Goal: Information Seeking & Learning: Learn about a topic

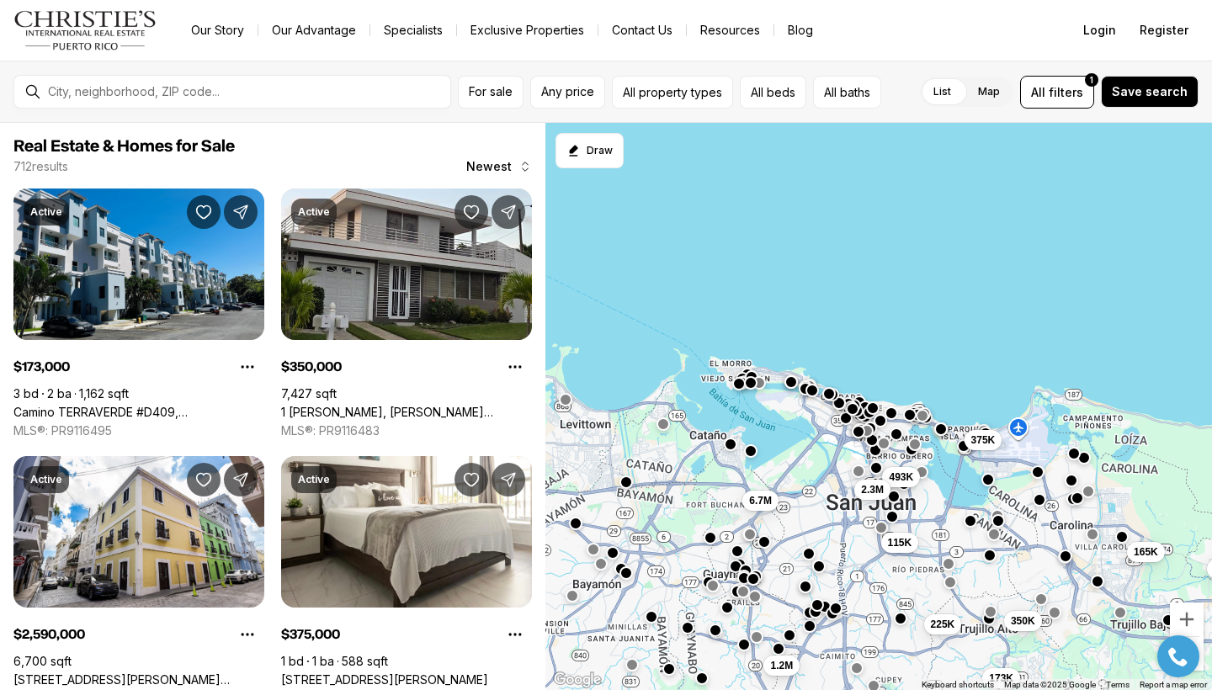
click at [1081, 321] on div "493K 173K 2.3M 165K 115K 225K 215K 350K 375K 1.2M 6.7M" at bounding box center [878, 407] width 666 height 568
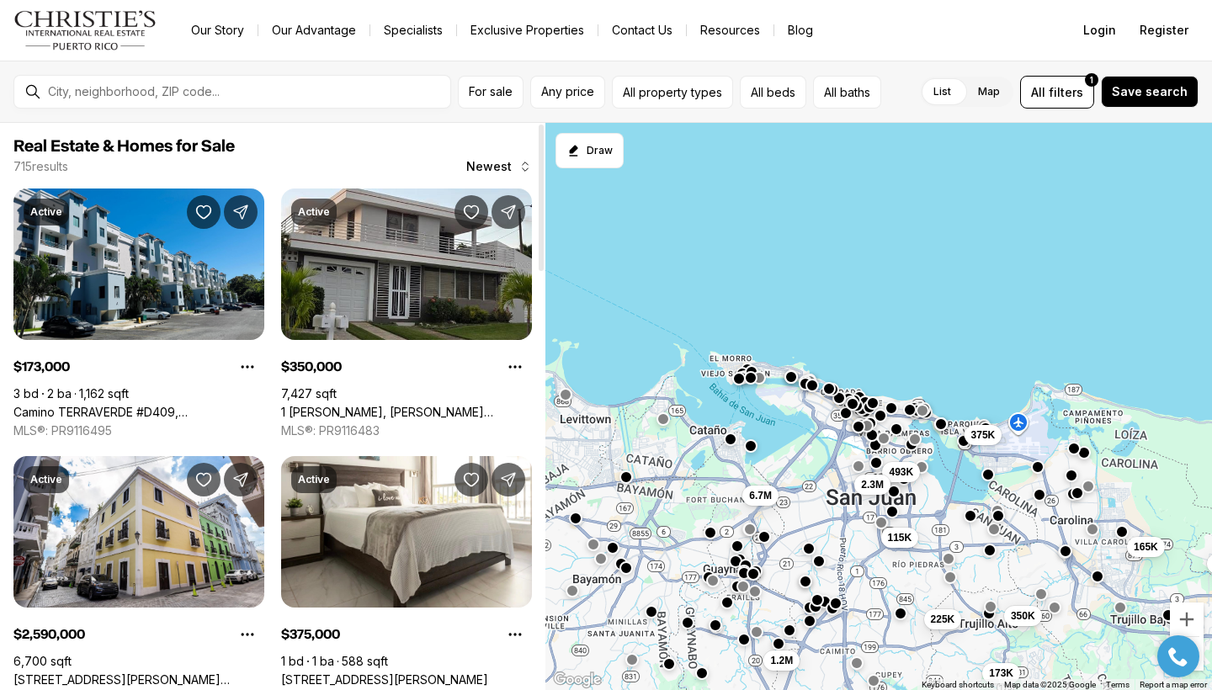
click at [538, 545] on div at bounding box center [541, 406] width 8 height 567
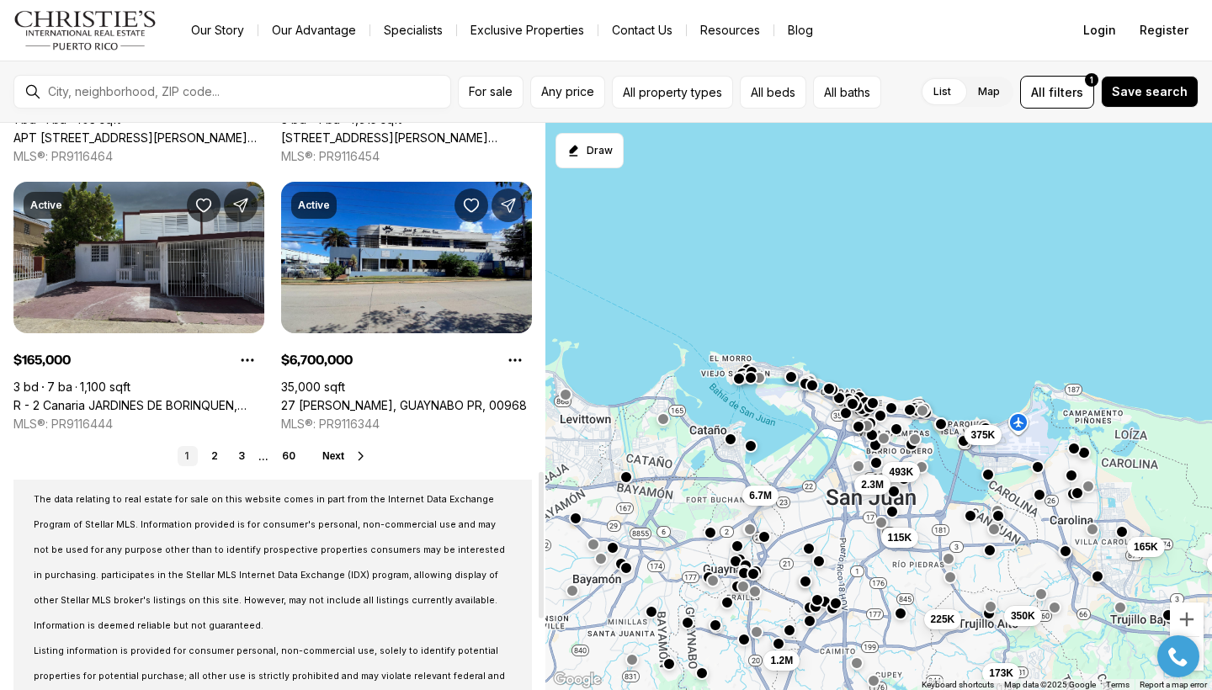
click at [154, 398] on link "R - 2 Canaria JARDINES DE BORINQUEN, [GEOGRAPHIC_DATA] PR, 00982" at bounding box center [138, 405] width 251 height 15
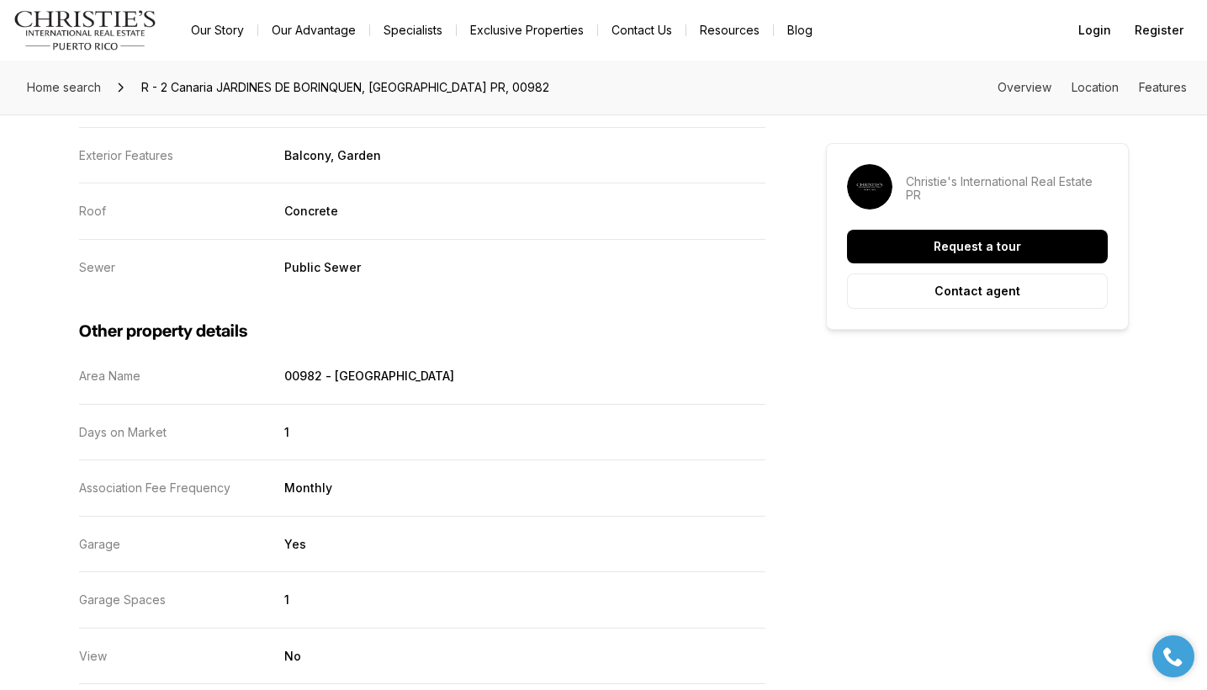
scroll to position [2770, 0]
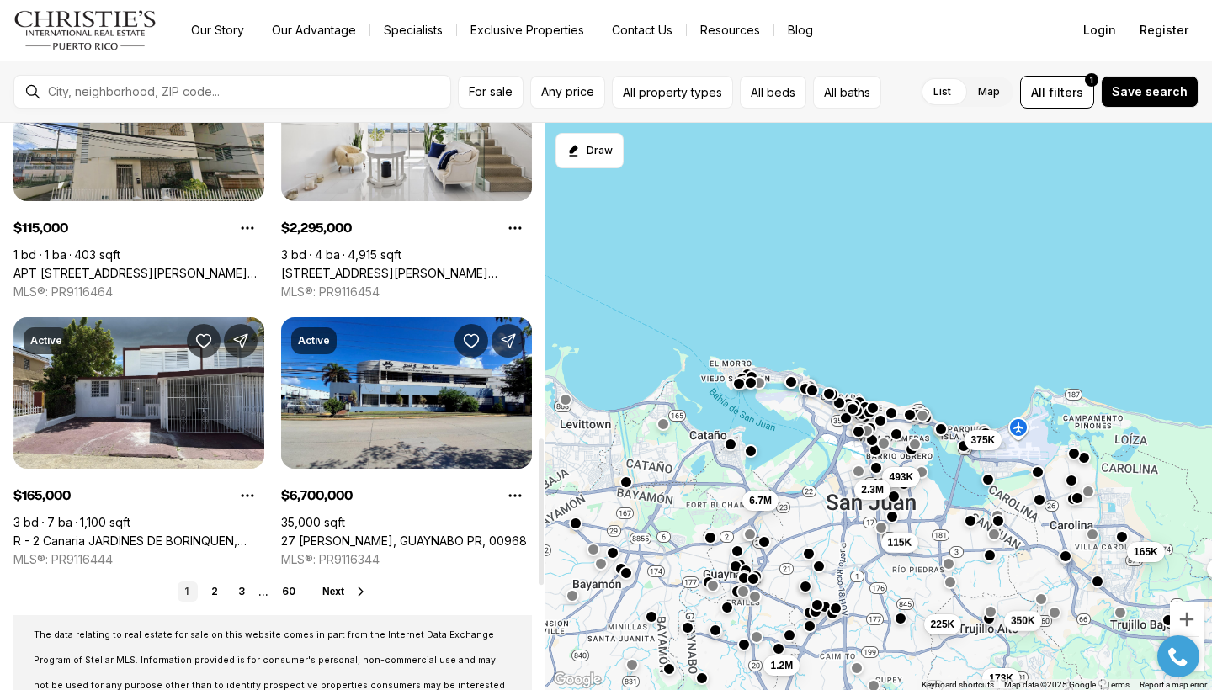
scroll to position [1216, 0]
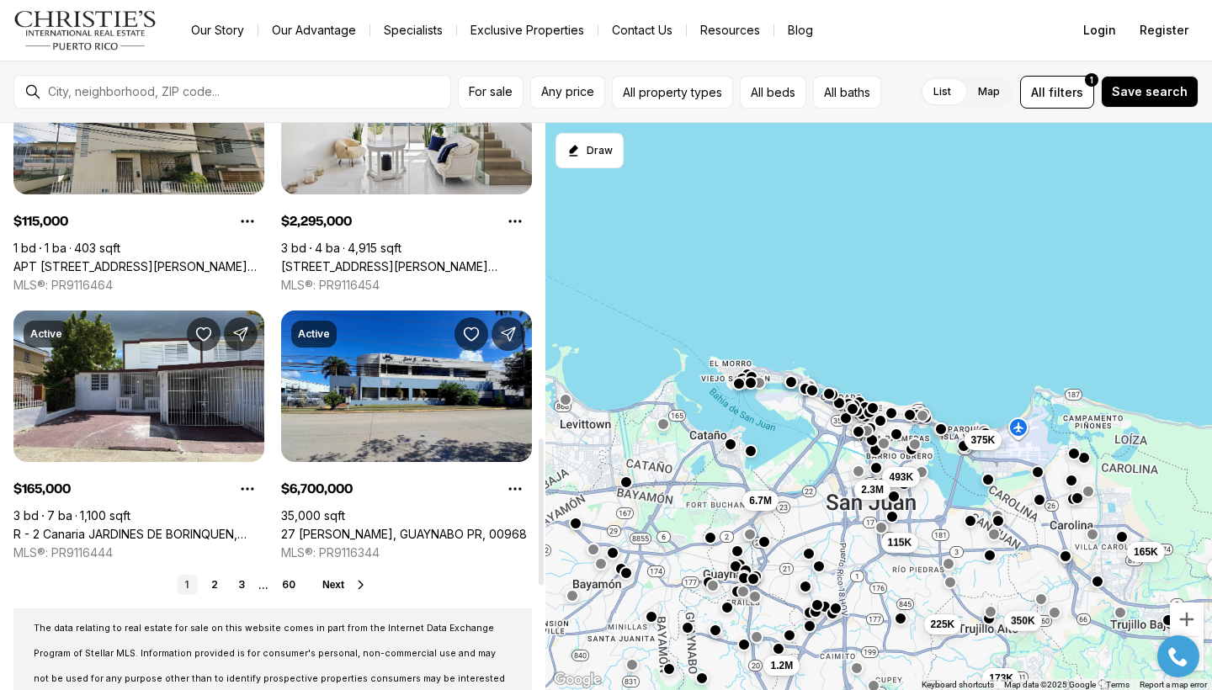
click at [335, 585] on span "Next" at bounding box center [333, 585] width 22 height 12
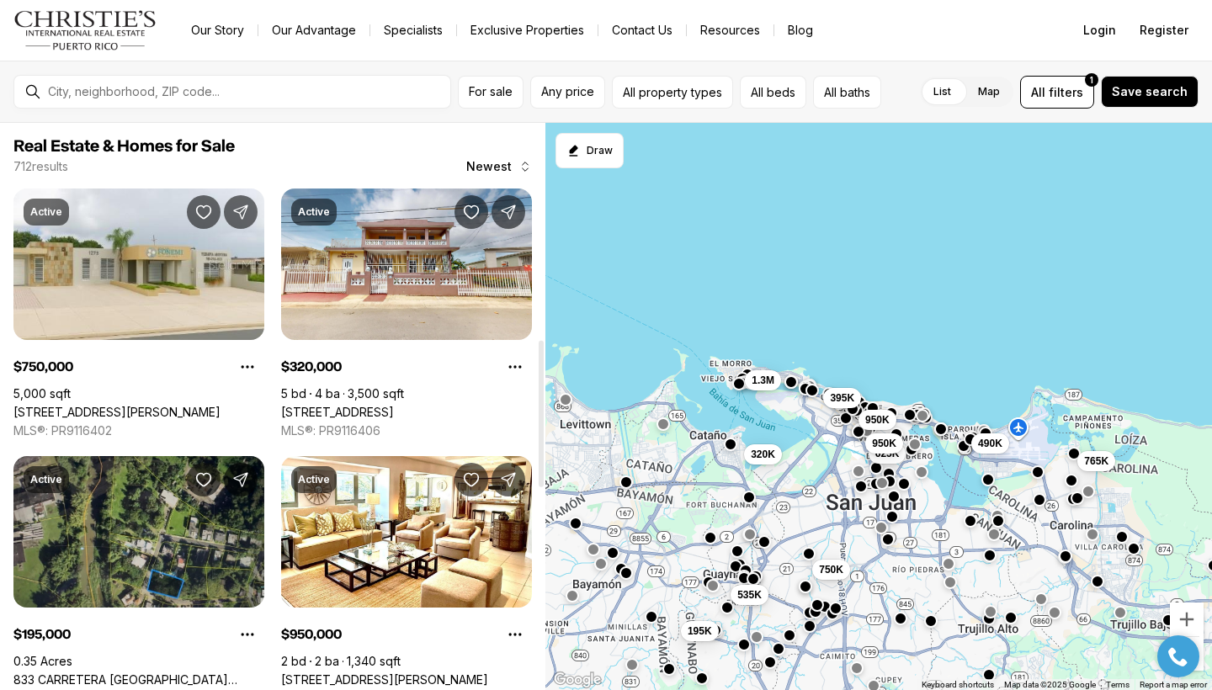
click at [540, 414] on div at bounding box center [541, 406] width 8 height 567
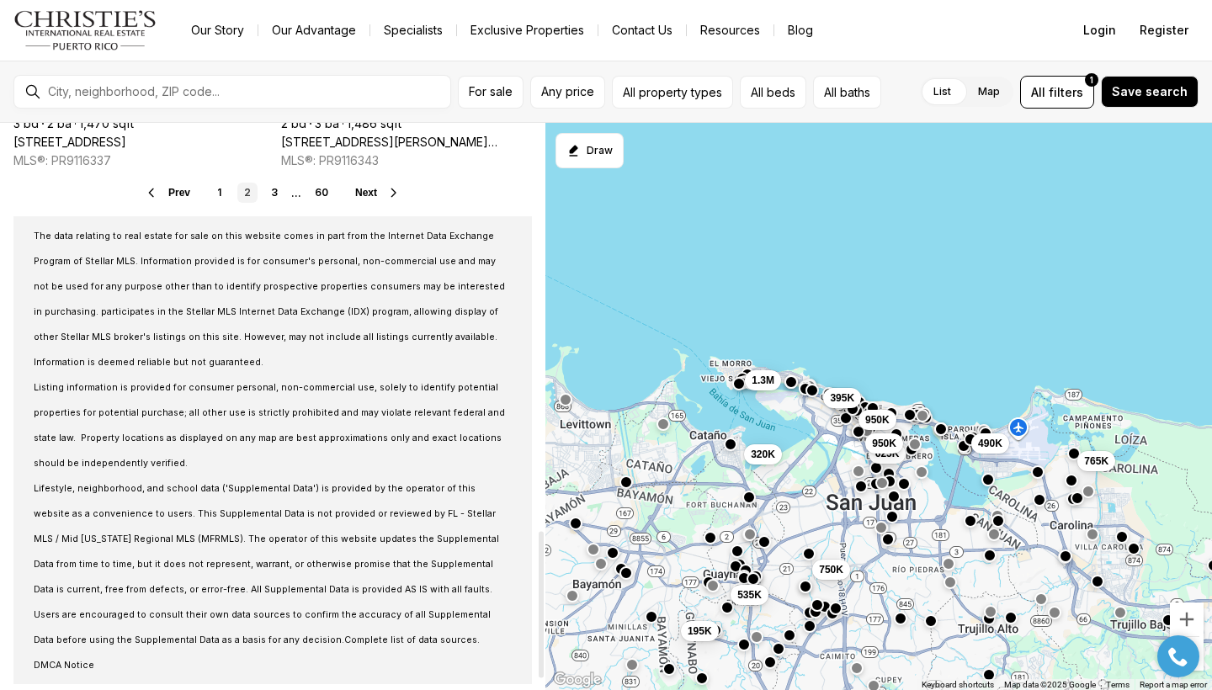
scroll to position [1615, 0]
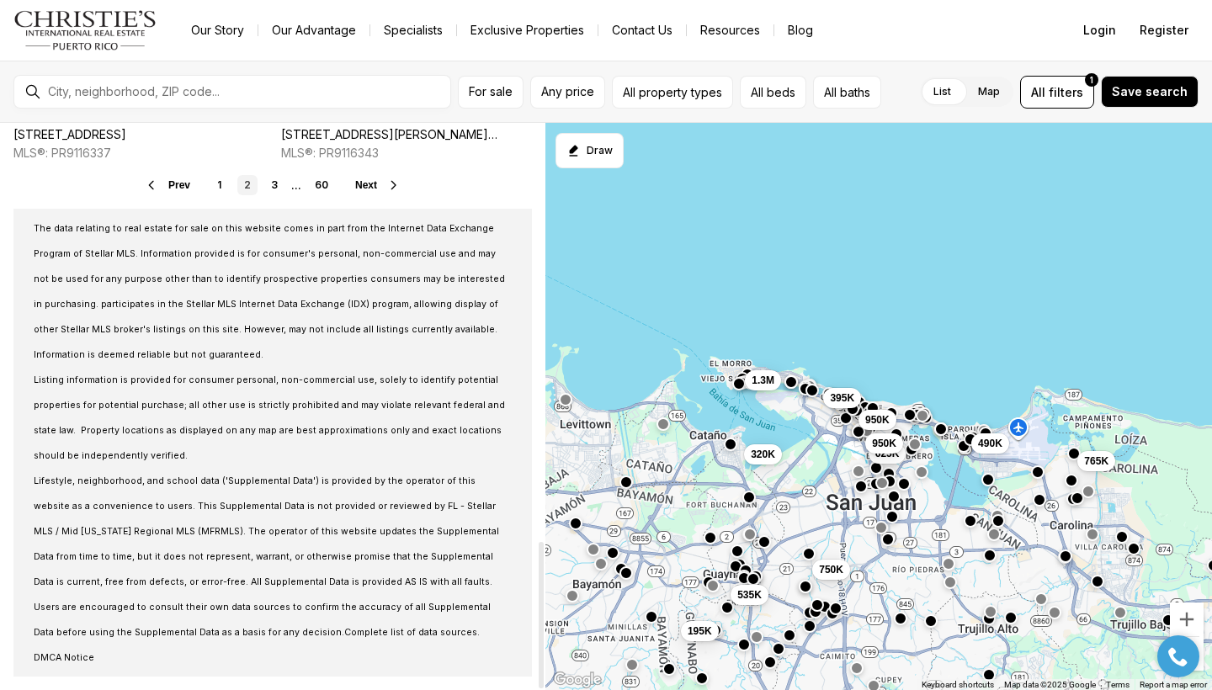
drag, startPoint x: 542, startPoint y: 414, endPoint x: 527, endPoint y: 618, distance: 204.2
click at [538, 618] on div at bounding box center [540, 615] width 5 height 146
click at [369, 188] on span "Next" at bounding box center [366, 185] width 22 height 12
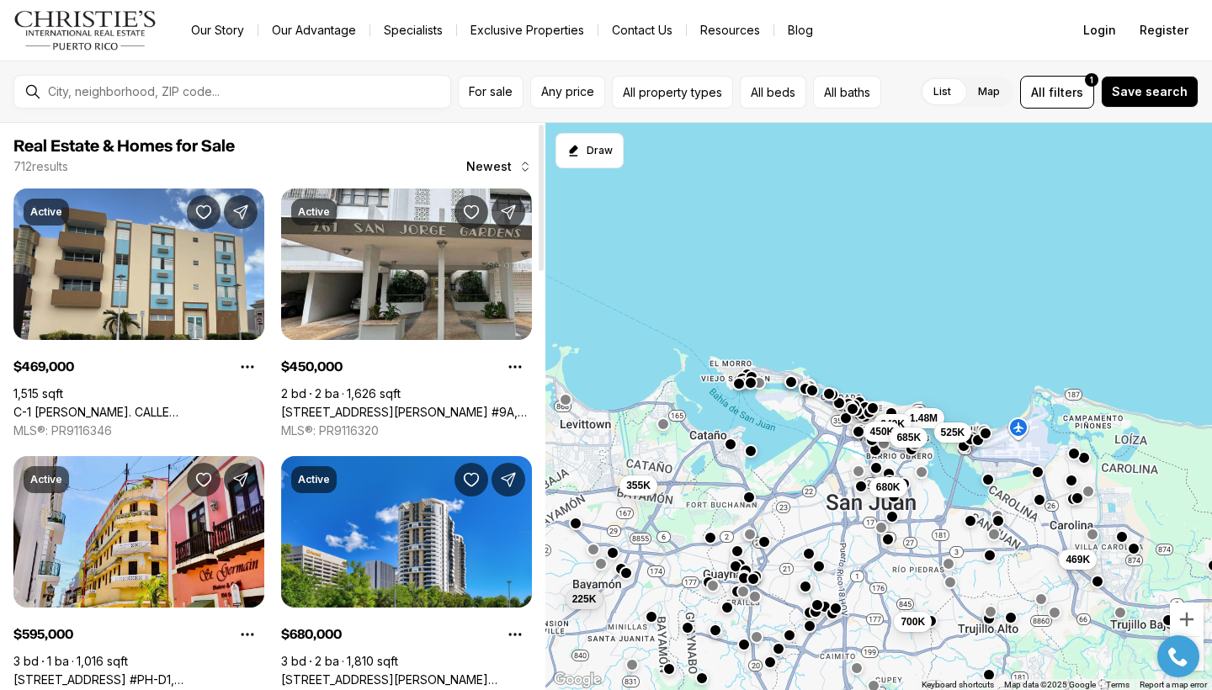
click at [538, 534] on div at bounding box center [541, 406] width 8 height 567
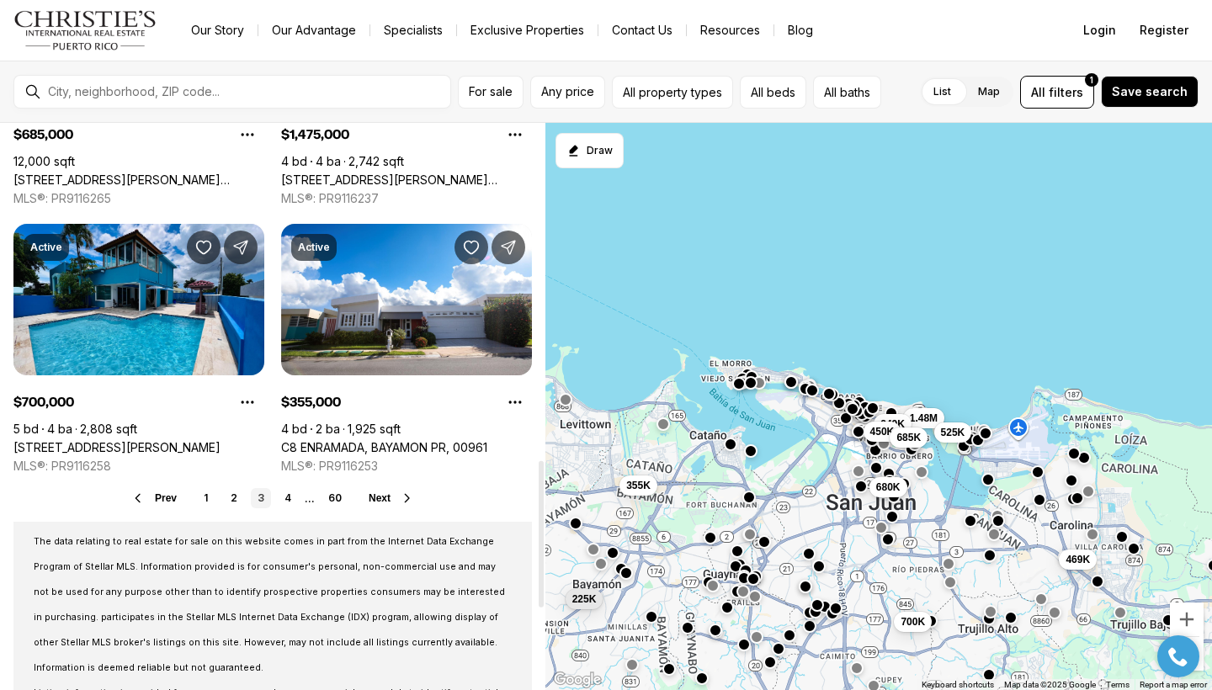
click at [390, 498] on button "Next" at bounding box center [391, 497] width 45 height 13
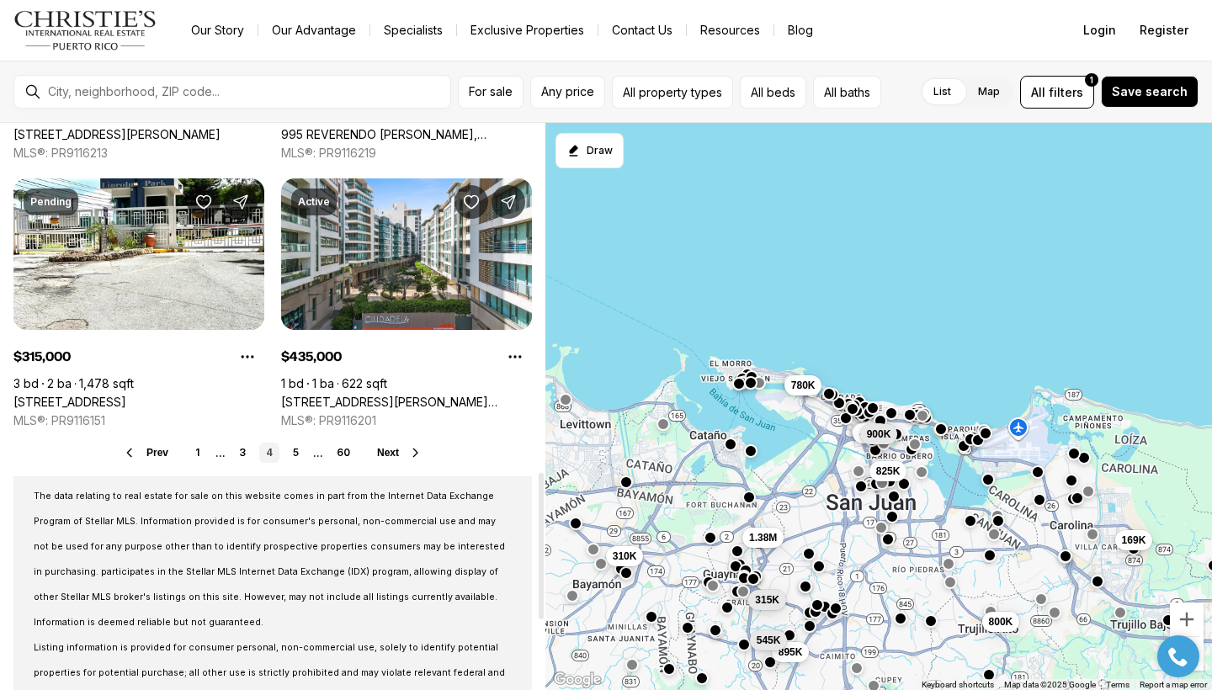
scroll to position [1456, 0]
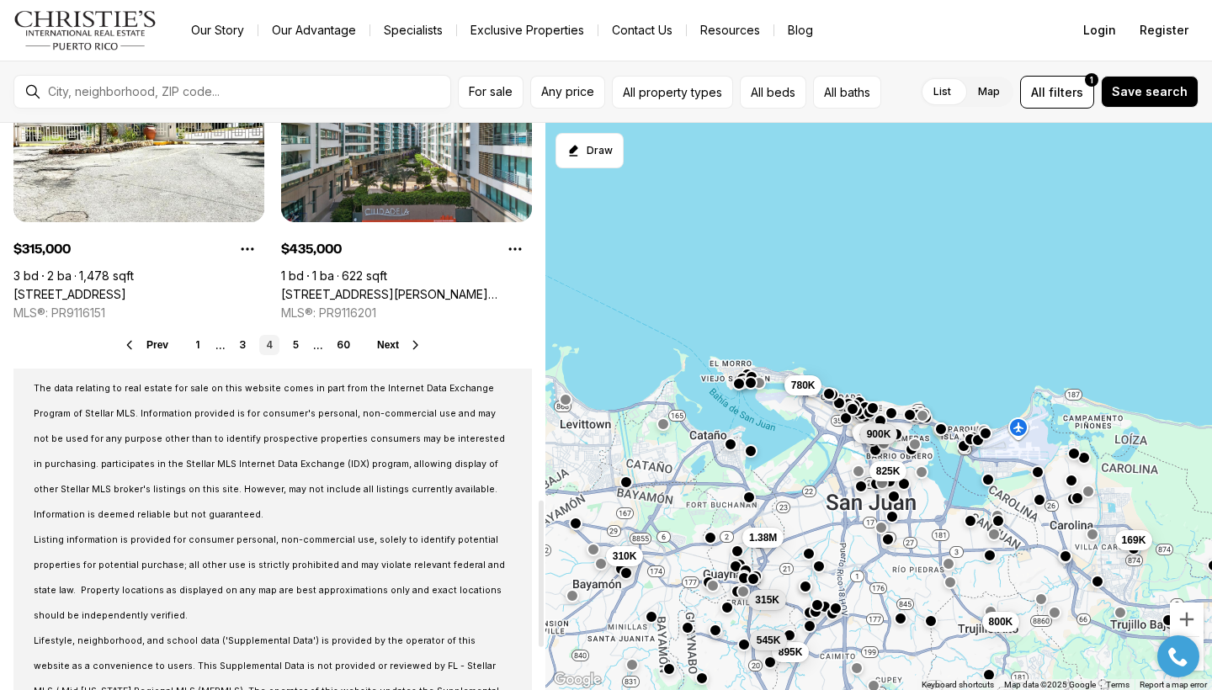
drag, startPoint x: 537, startPoint y: 517, endPoint x: 542, endPoint y: 574, distance: 57.4
click at [542, 574] on div at bounding box center [541, 406] width 8 height 567
click at [396, 346] on span "Next" at bounding box center [388, 345] width 22 height 12
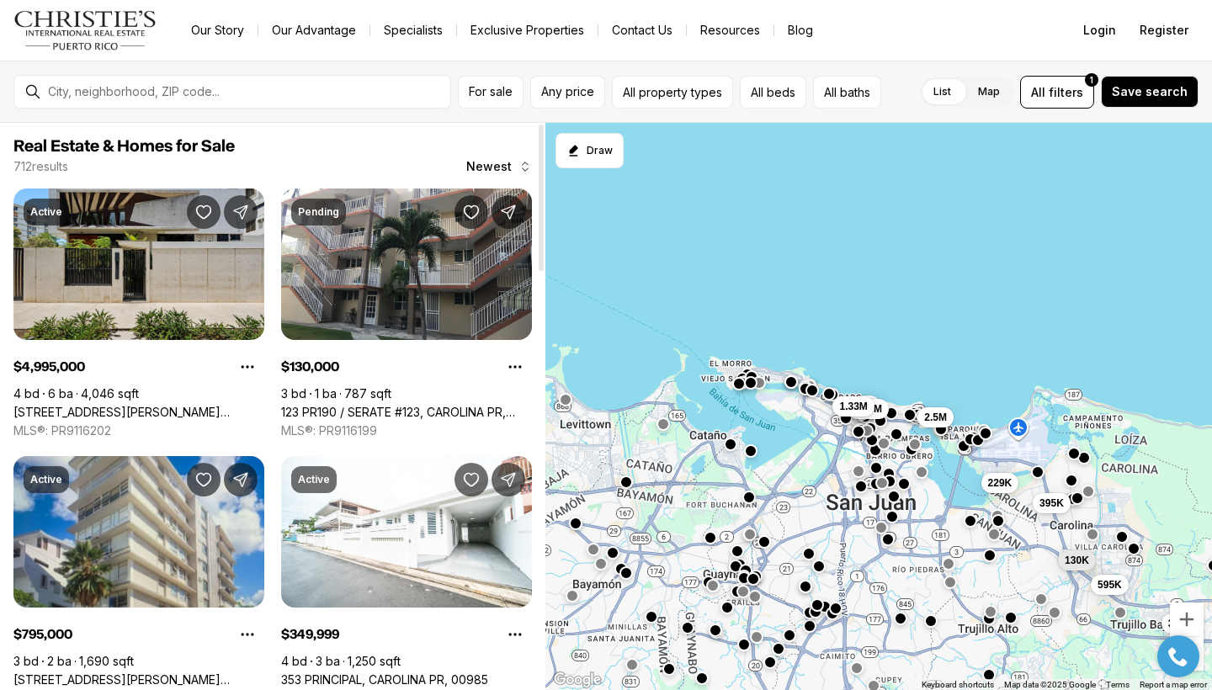
click at [537, 605] on div at bounding box center [541, 406] width 8 height 567
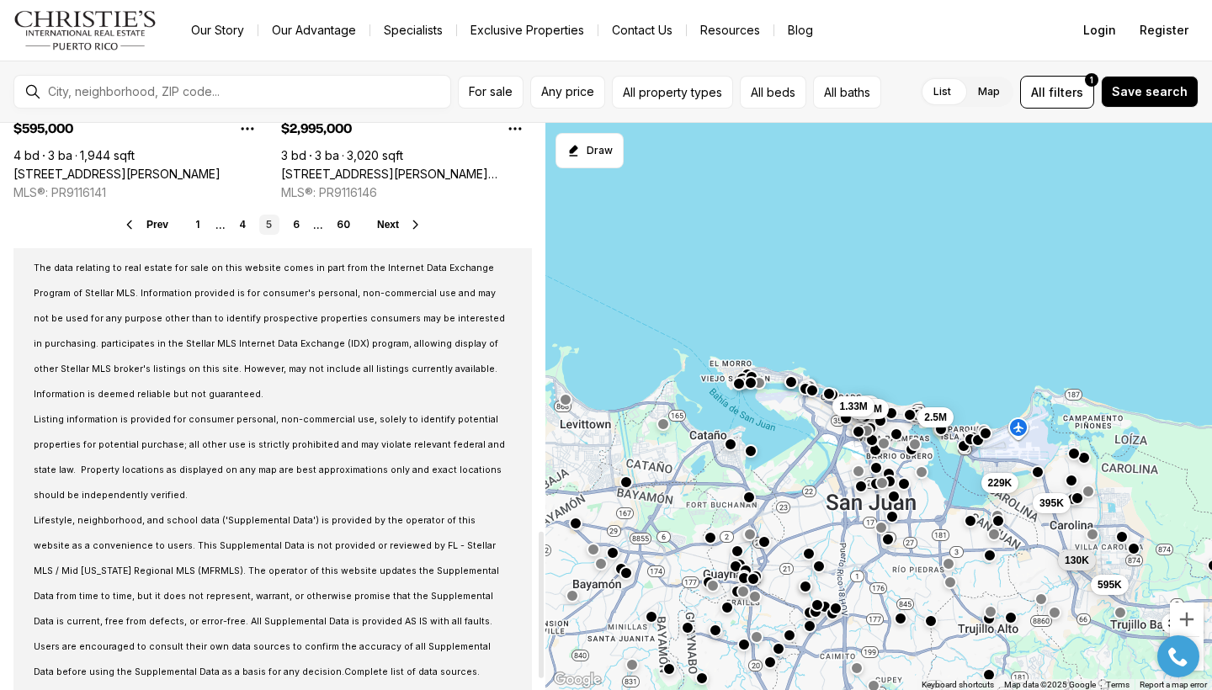
click at [393, 225] on span "Next" at bounding box center [388, 225] width 22 height 12
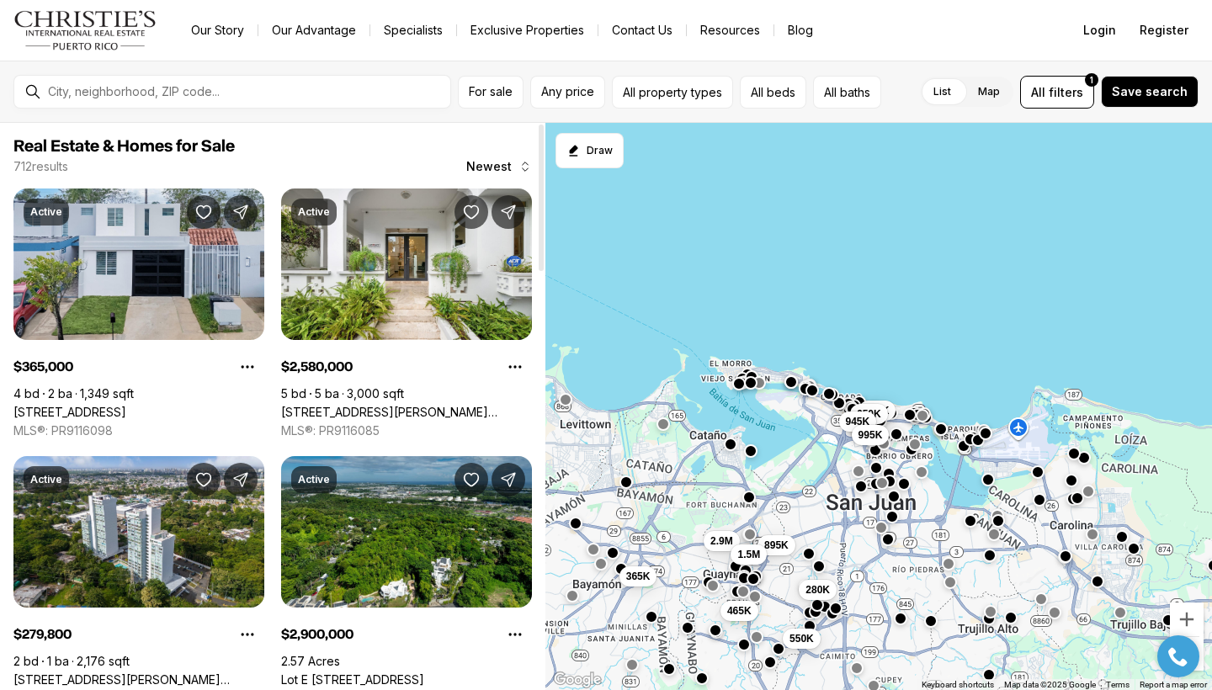
click at [538, 568] on div at bounding box center [541, 406] width 8 height 567
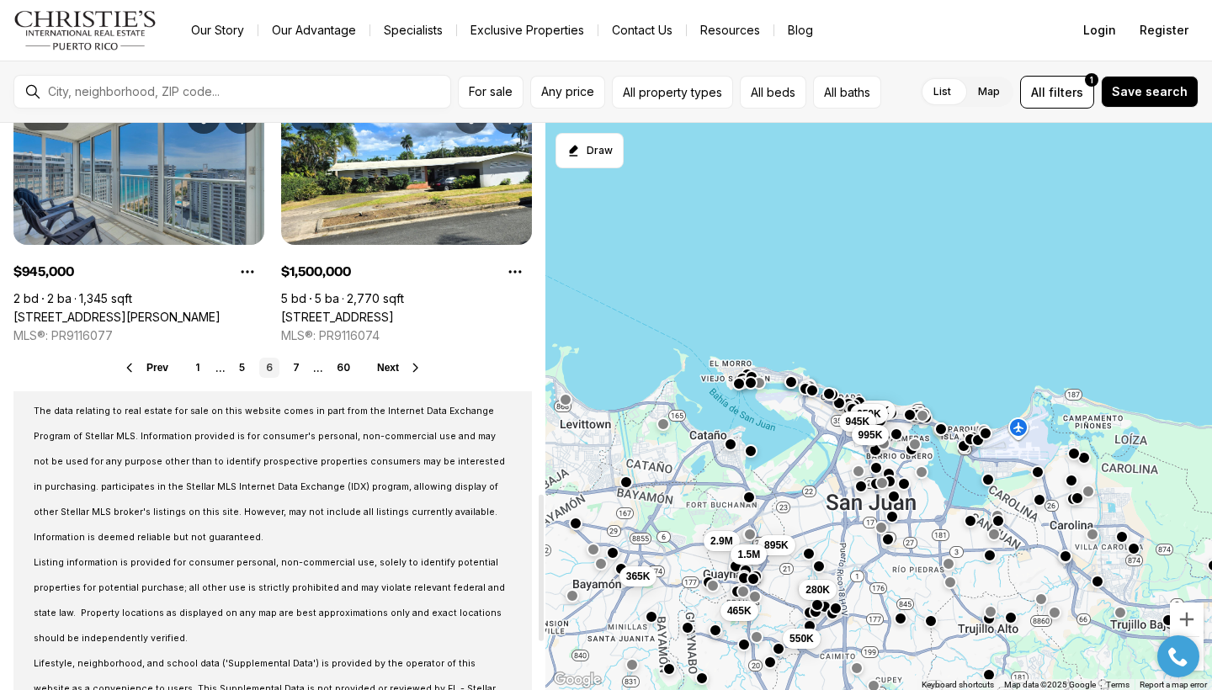
click at [413, 367] on icon at bounding box center [415, 367] width 13 height 13
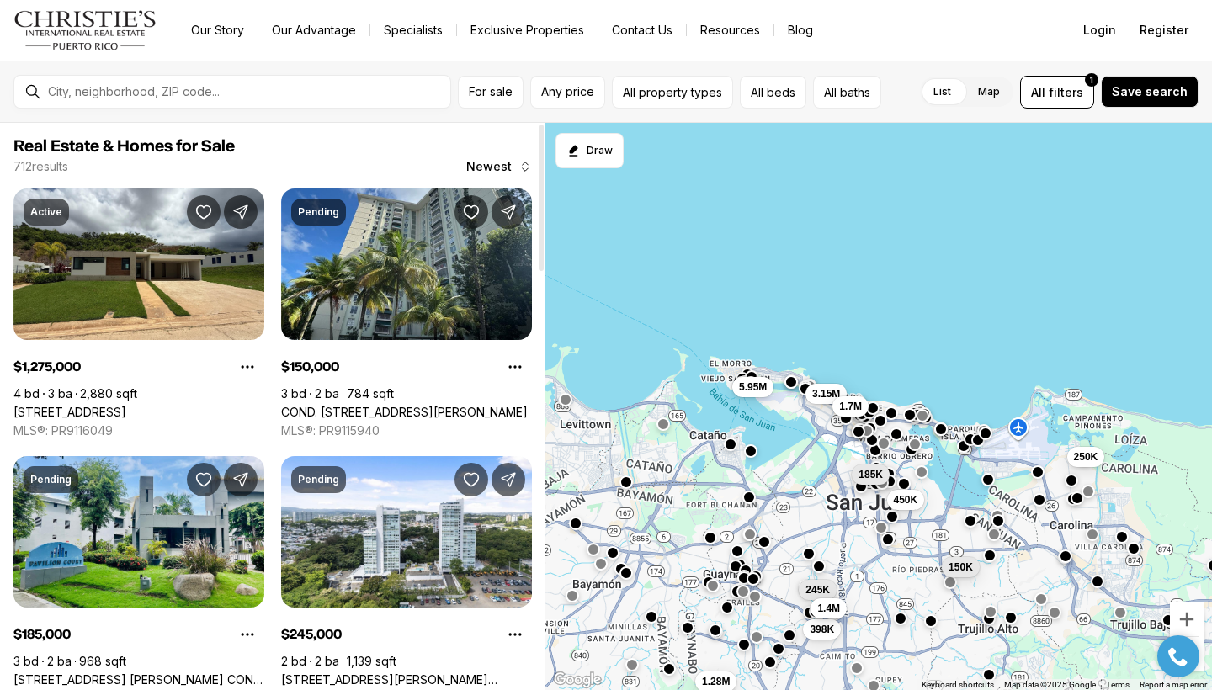
click at [537, 593] on div at bounding box center [541, 406] width 8 height 567
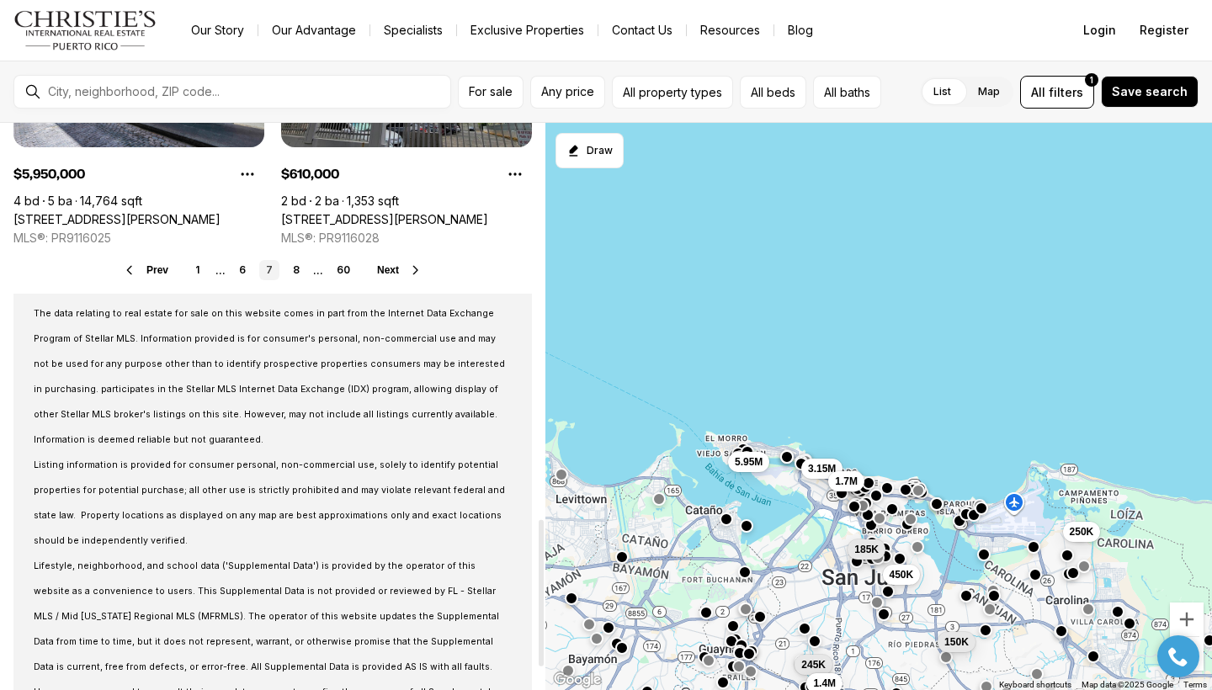
drag, startPoint x: 545, startPoint y: 612, endPoint x: 556, endPoint y: 689, distance: 78.2
click at [556, 689] on div "450K 150K 250K 185K 398K 245K 1.4M 1.28M 5.95M 3.15M 1.7M Keyboard shortcuts Ma…" at bounding box center [878, 407] width 666 height 568
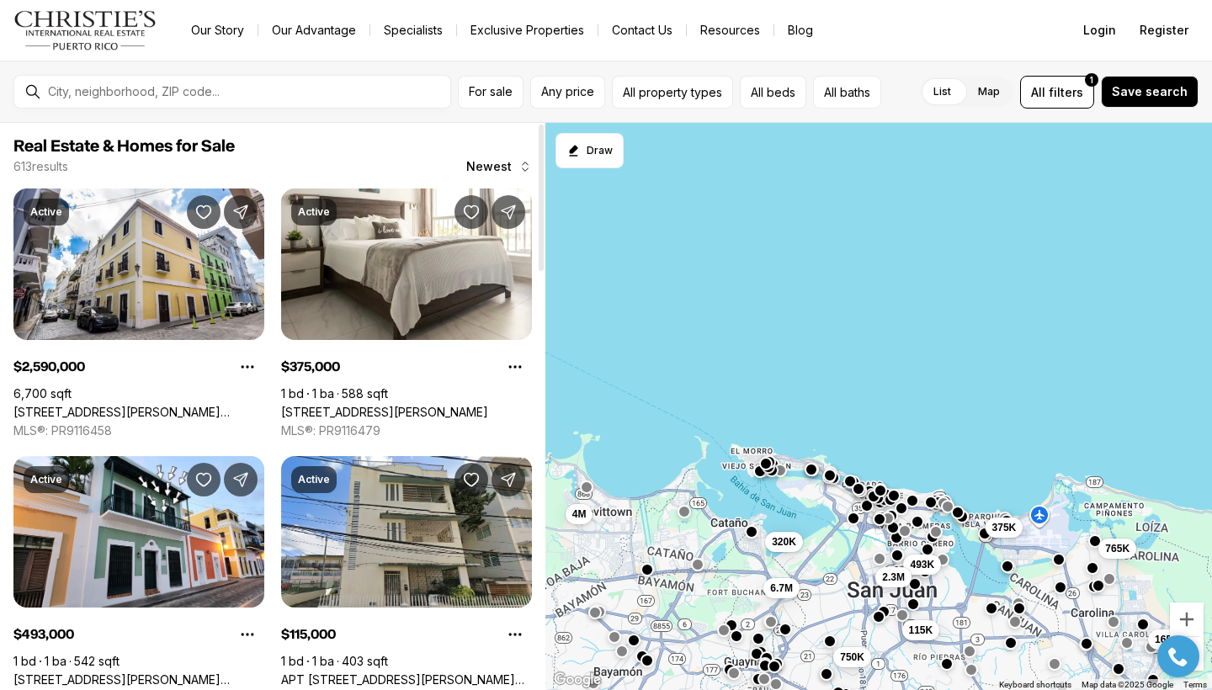
click at [539, 519] on div at bounding box center [541, 406] width 8 height 567
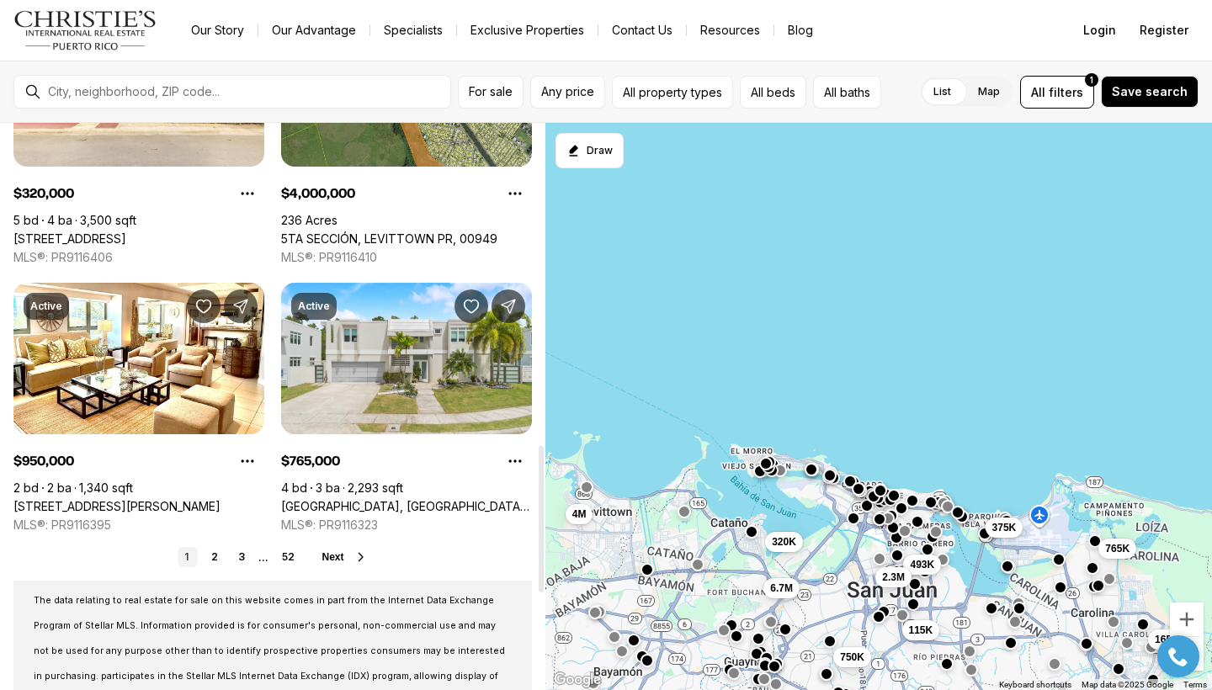
click at [326, 562] on span "Next" at bounding box center [332, 557] width 22 height 12
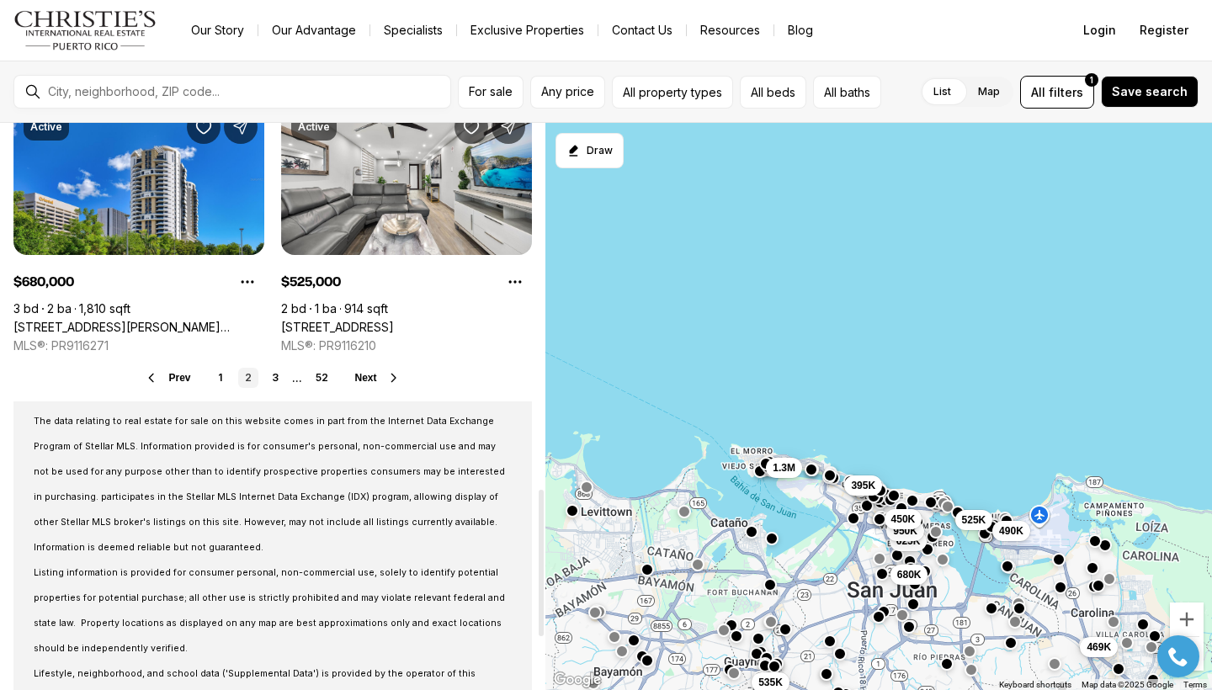
scroll to position [1423, 0]
drag, startPoint x: 538, startPoint y: 238, endPoint x: 538, endPoint y: 606, distance: 367.7
click at [538, 606] on div at bounding box center [540, 563] width 5 height 146
click at [369, 375] on span "Next" at bounding box center [366, 378] width 22 height 12
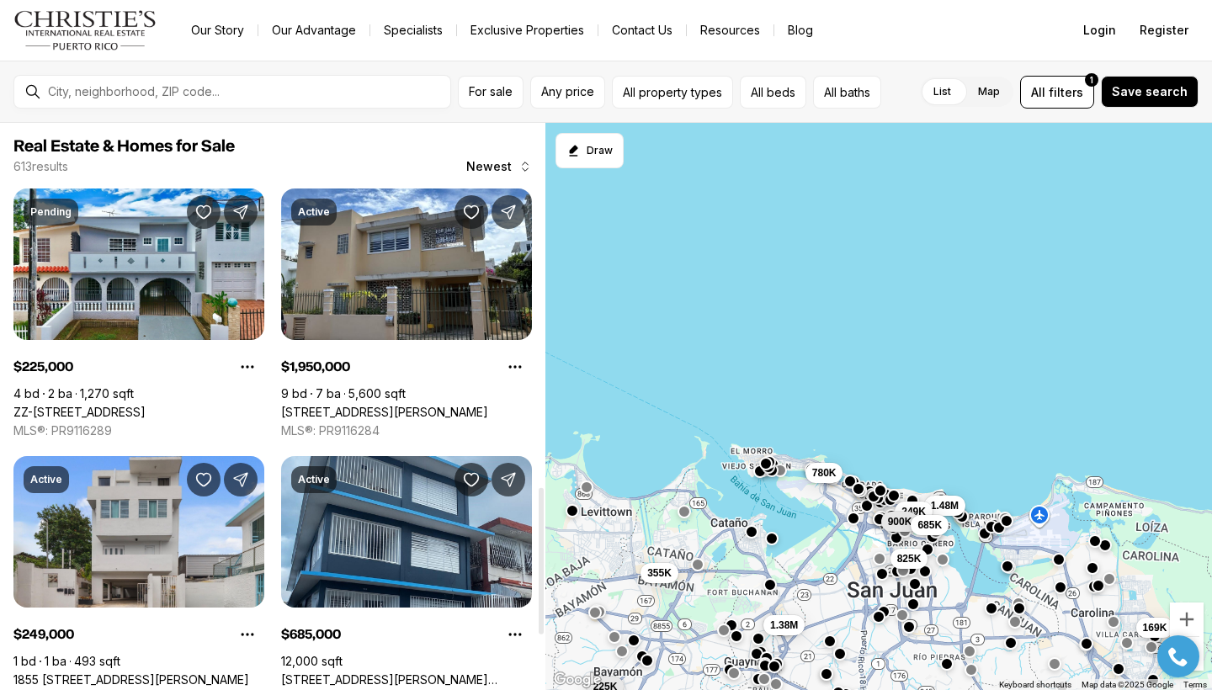
click at [538, 561] on div at bounding box center [541, 406] width 8 height 567
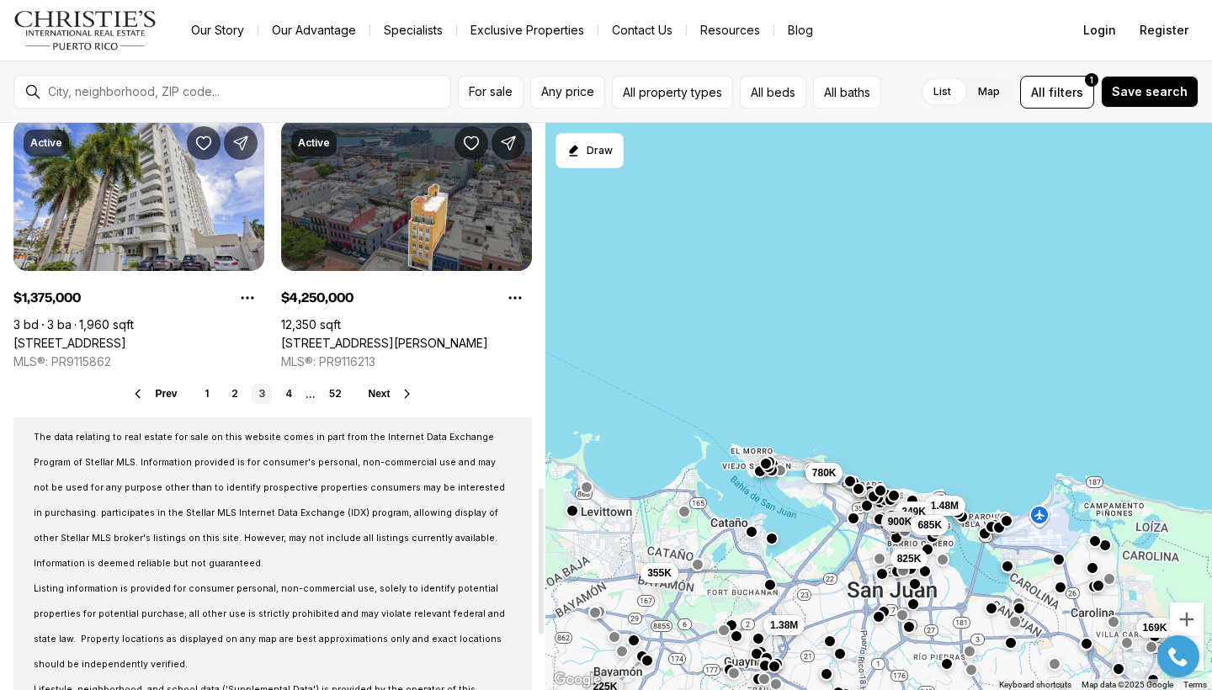
click at [389, 394] on span "Next" at bounding box center [380, 394] width 22 height 12
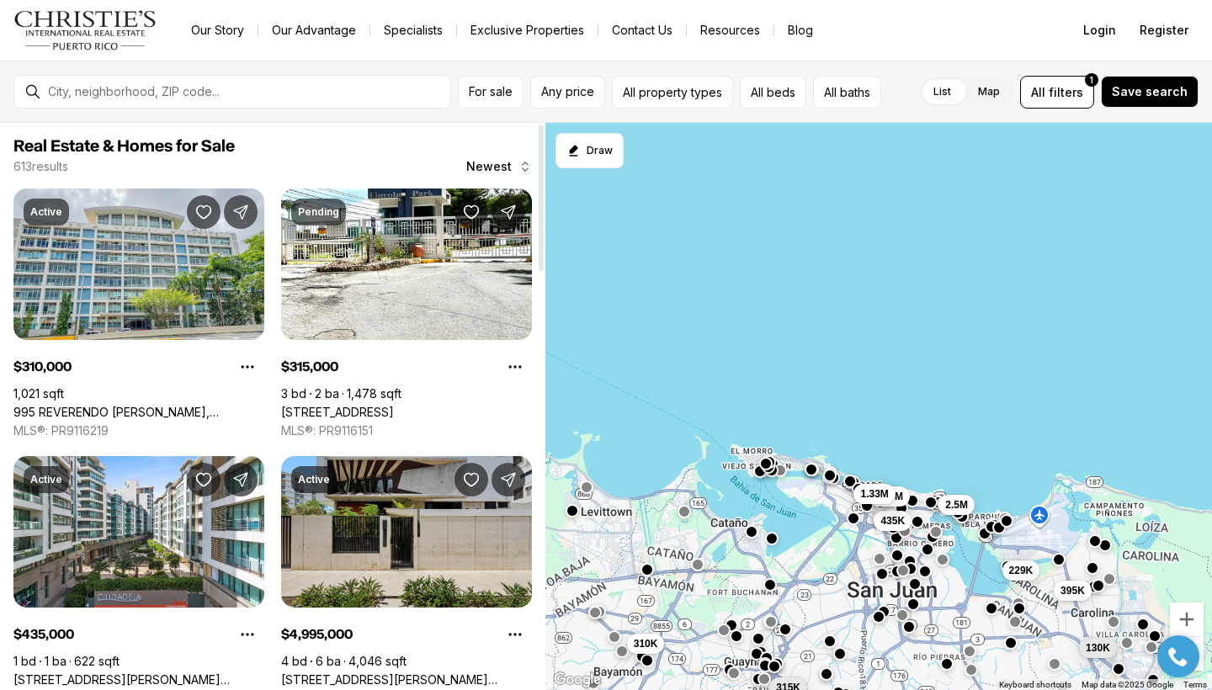
click at [541, 415] on div at bounding box center [541, 406] width 8 height 567
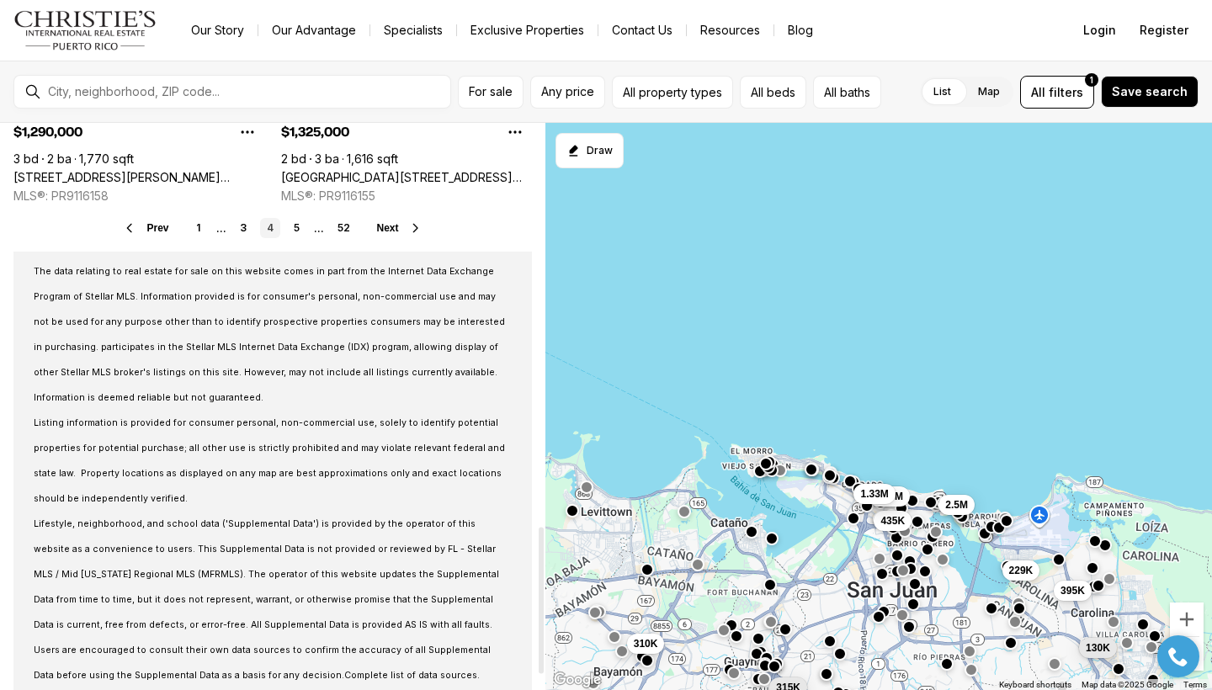
scroll to position [1615, 0]
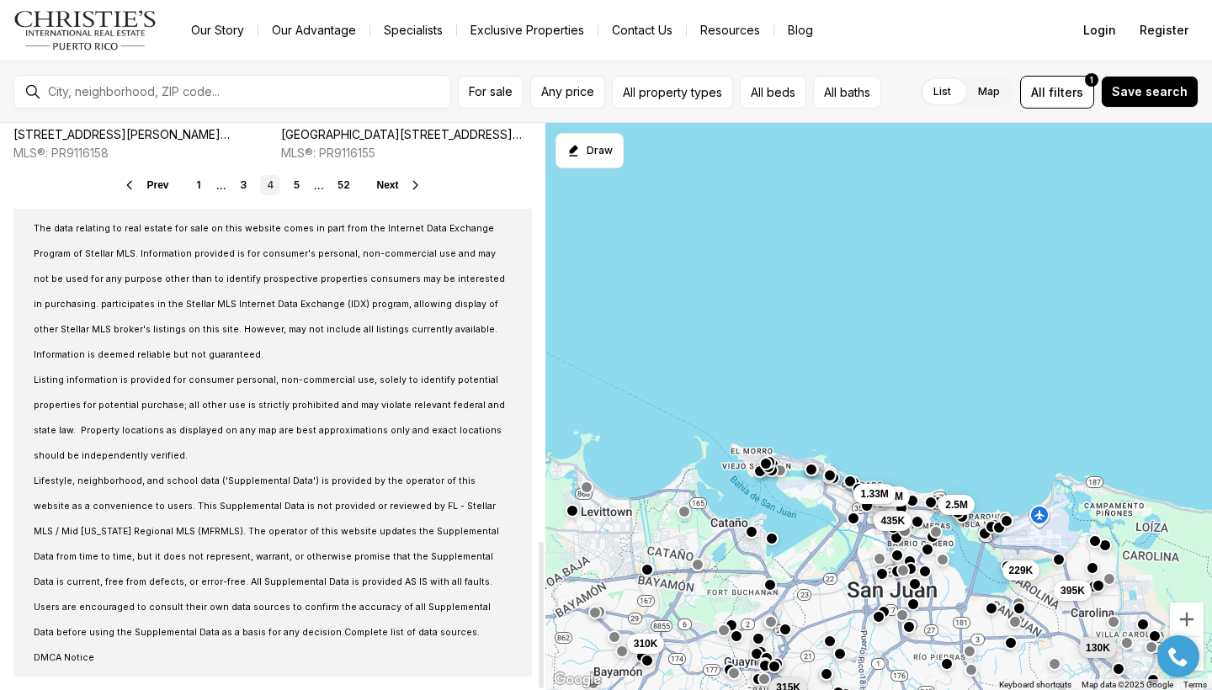
drag, startPoint x: 543, startPoint y: 420, endPoint x: 543, endPoint y: 671, distance: 251.6
click at [538, 670] on div at bounding box center [540, 615] width 5 height 146
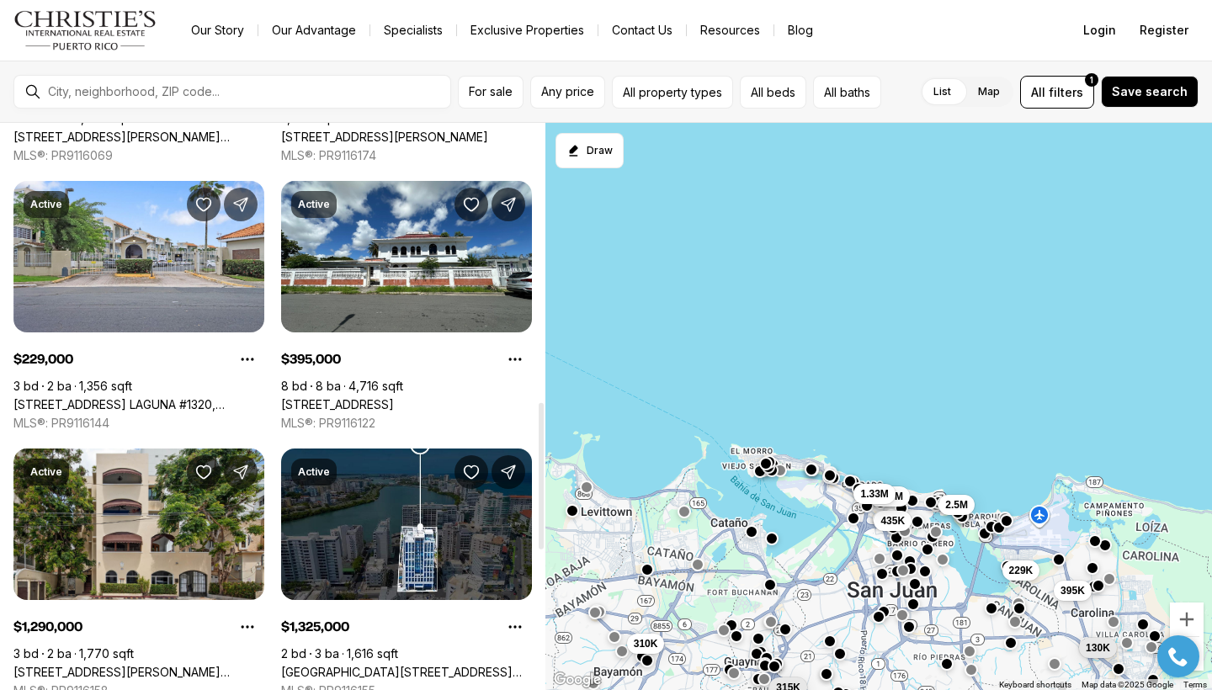
scroll to position [1081, 0]
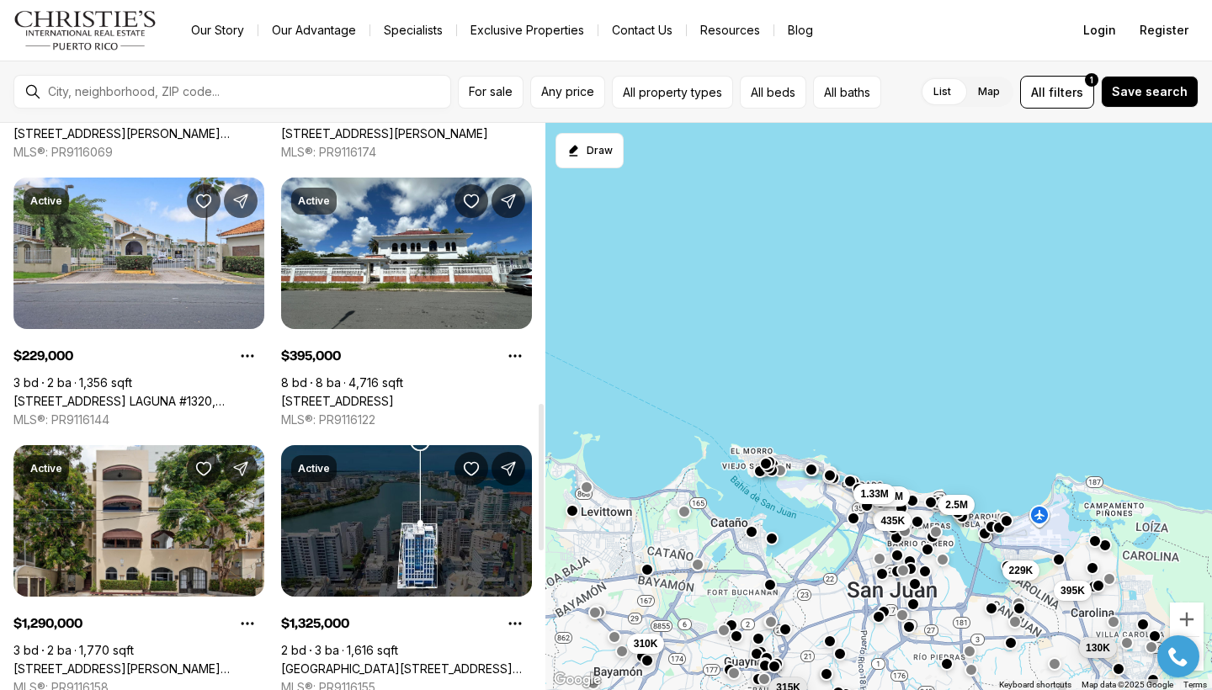
drag, startPoint x: 540, startPoint y: 151, endPoint x: 517, endPoint y: 477, distance: 327.3
click at [517, 477] on div "Real Estate & Homes for Sale 613 results Newest Active $310,000 1,021 sqft 995 …" at bounding box center [272, 406] width 545 height 567
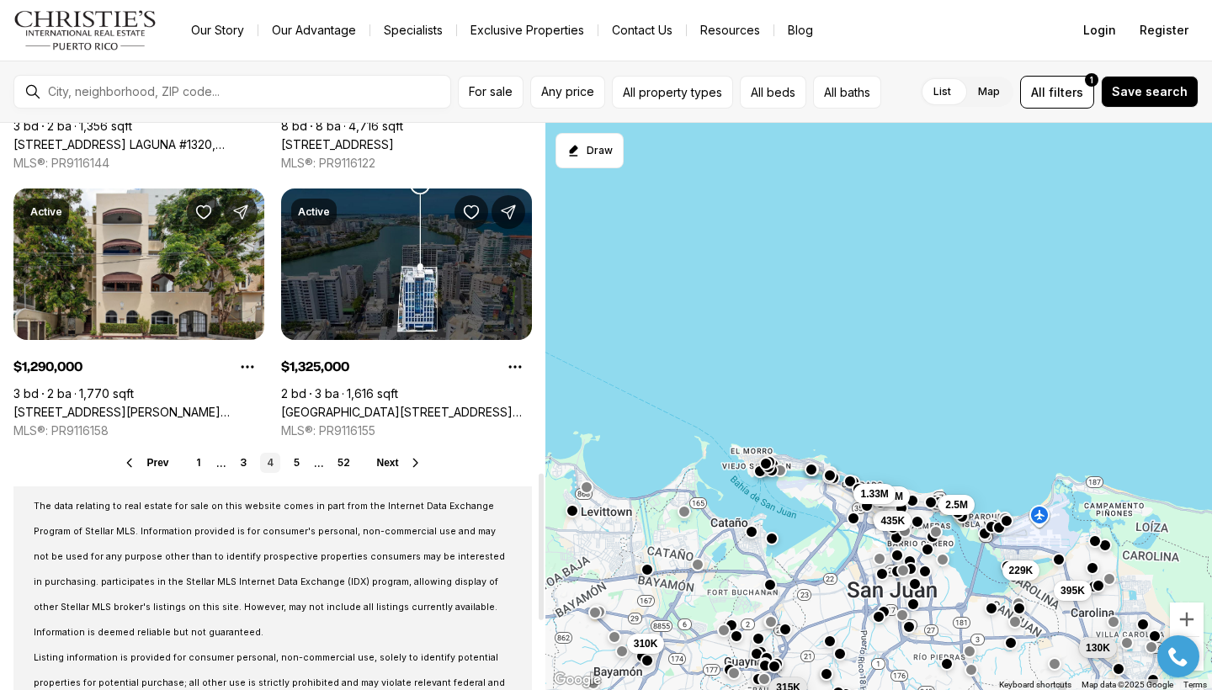
scroll to position [1351, 0]
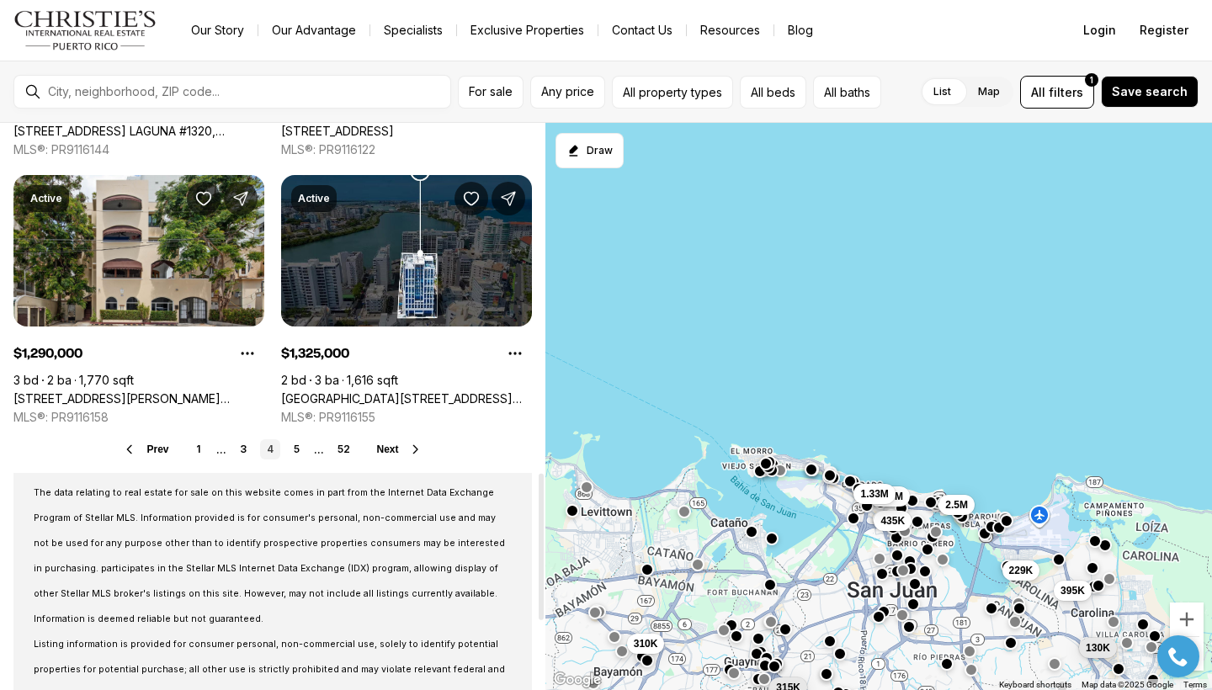
drag, startPoint x: 543, startPoint y: 515, endPoint x: 547, endPoint y: 585, distance: 70.0
click at [547, 585] on div "Real Estate & Homes for Sale 613 results Newest Active $310,000 1,021 sqft 995 …" at bounding box center [606, 406] width 1212 height 567
click at [382, 448] on span "Next" at bounding box center [388, 449] width 22 height 12
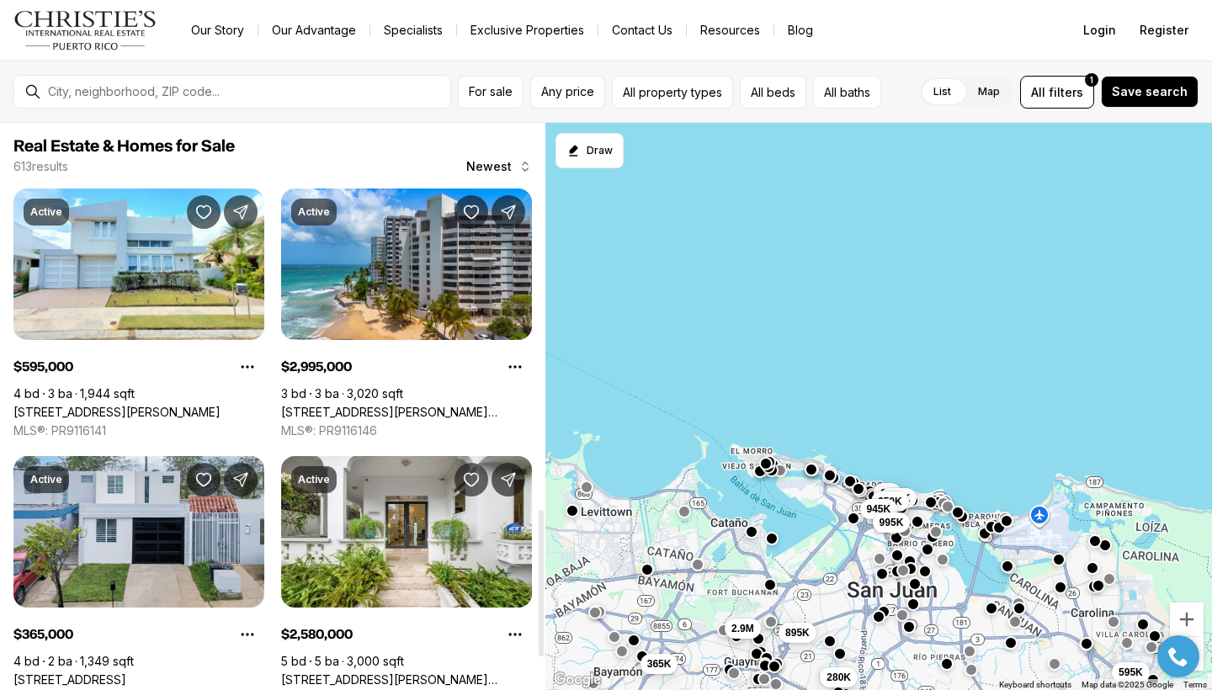
click at [543, 583] on div at bounding box center [541, 406] width 8 height 567
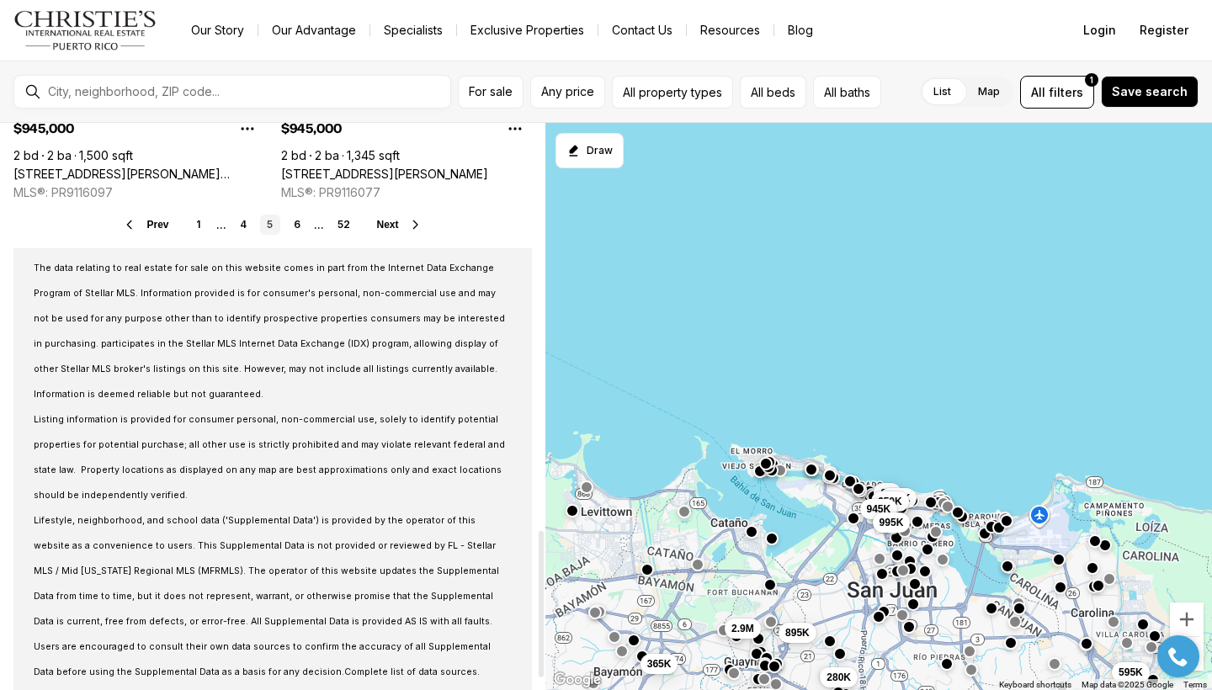
scroll to position [1615, 0]
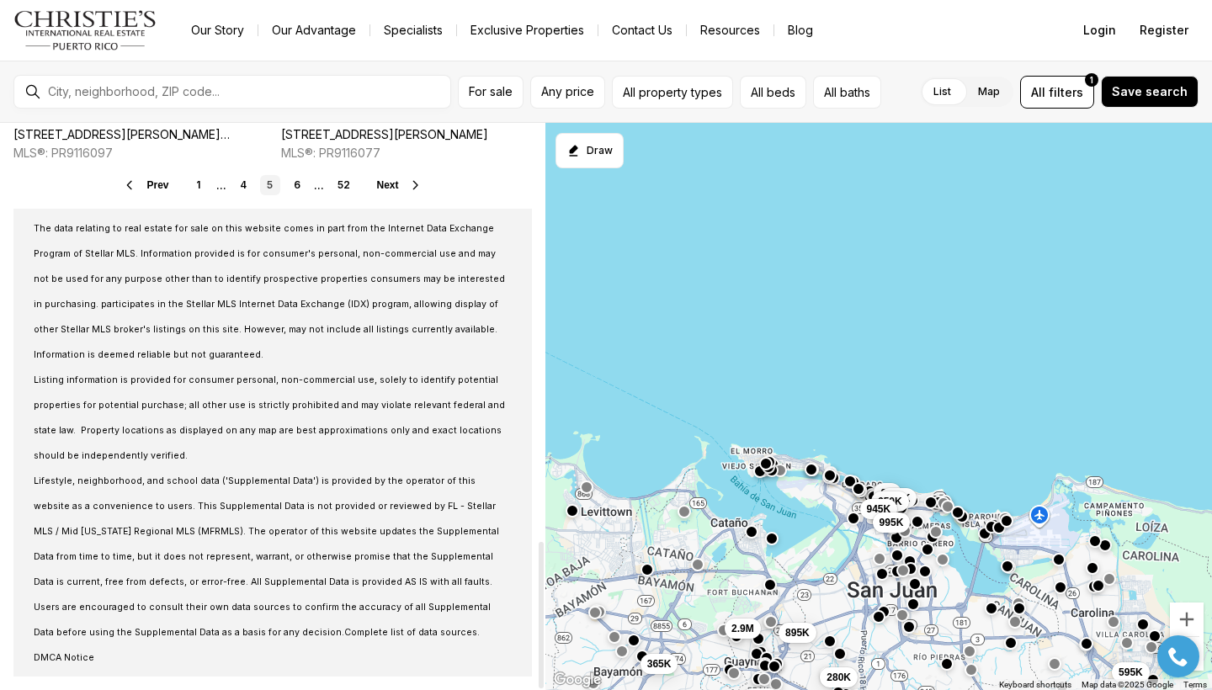
drag, startPoint x: 540, startPoint y: 566, endPoint x: 528, endPoint y: 689, distance: 123.5
click at [528, 689] on div "Real Estate & Homes for Sale 613 results Newest Active $595,000 4 bd 3 ba 1,944…" at bounding box center [272, 406] width 545 height 567
click at [550, 96] on span "Any price" at bounding box center [567, 91] width 53 height 13
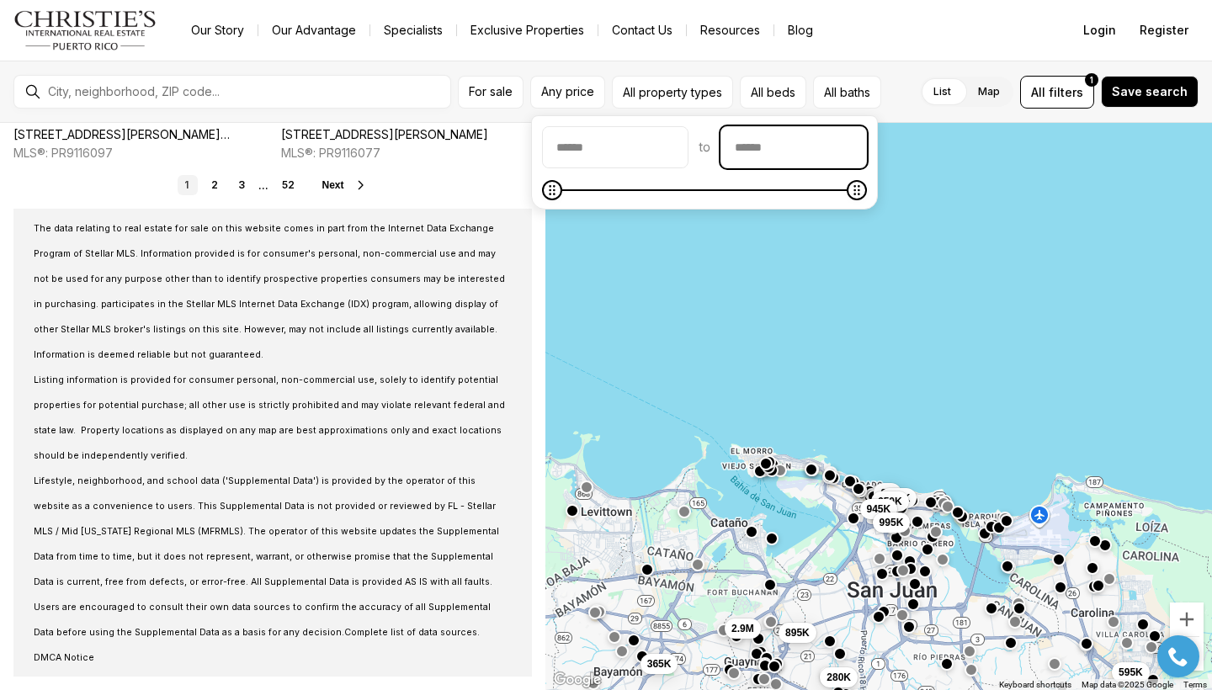
click at [815, 162] on input "priceMax" at bounding box center [793, 147] width 145 height 40
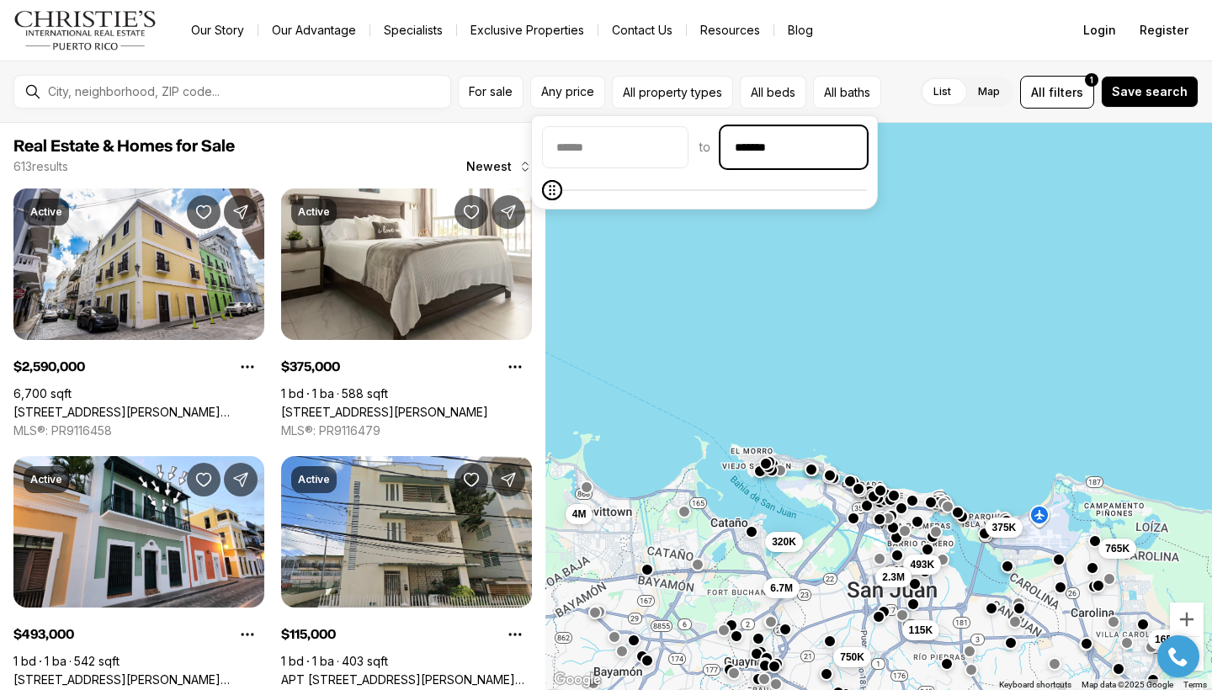
type input "********"
click at [540, 381] on div at bounding box center [541, 406] width 8 height 567
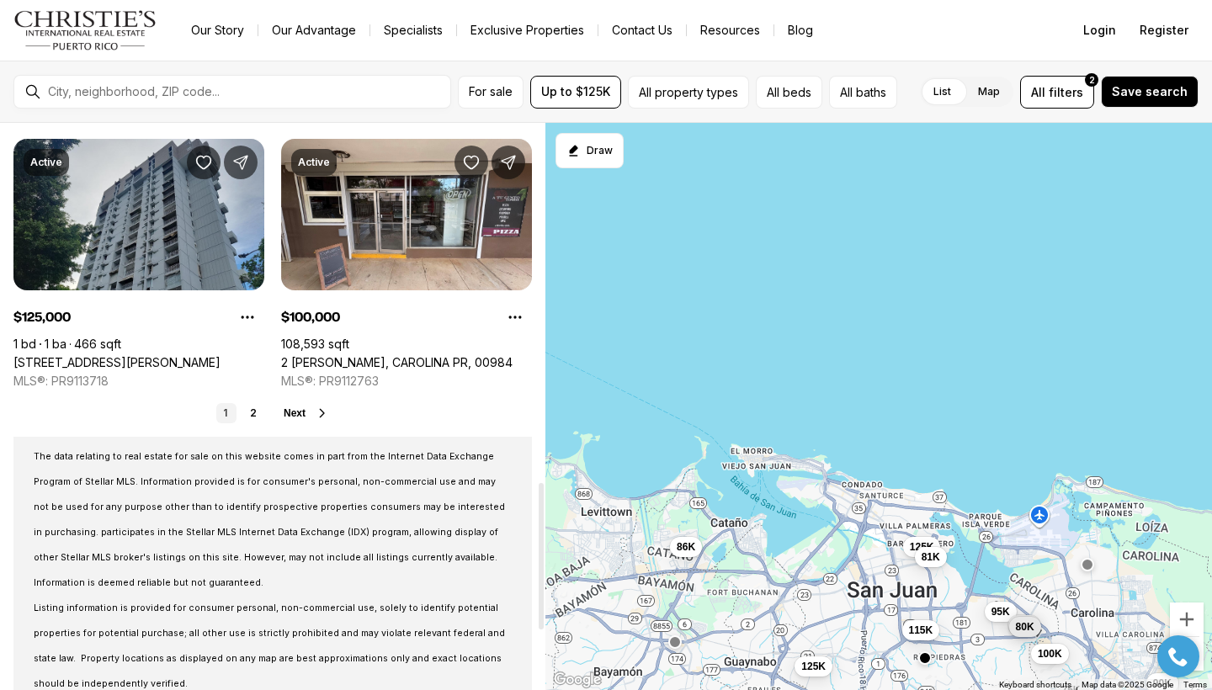
drag, startPoint x: 540, startPoint y: 247, endPoint x: 512, endPoint y: 603, distance: 357.9
click at [512, 603] on div "Real Estate & Homes for Up to $125K 15 results Newest Active $115,000 1 bd 1 ba…" at bounding box center [272, 406] width 545 height 567
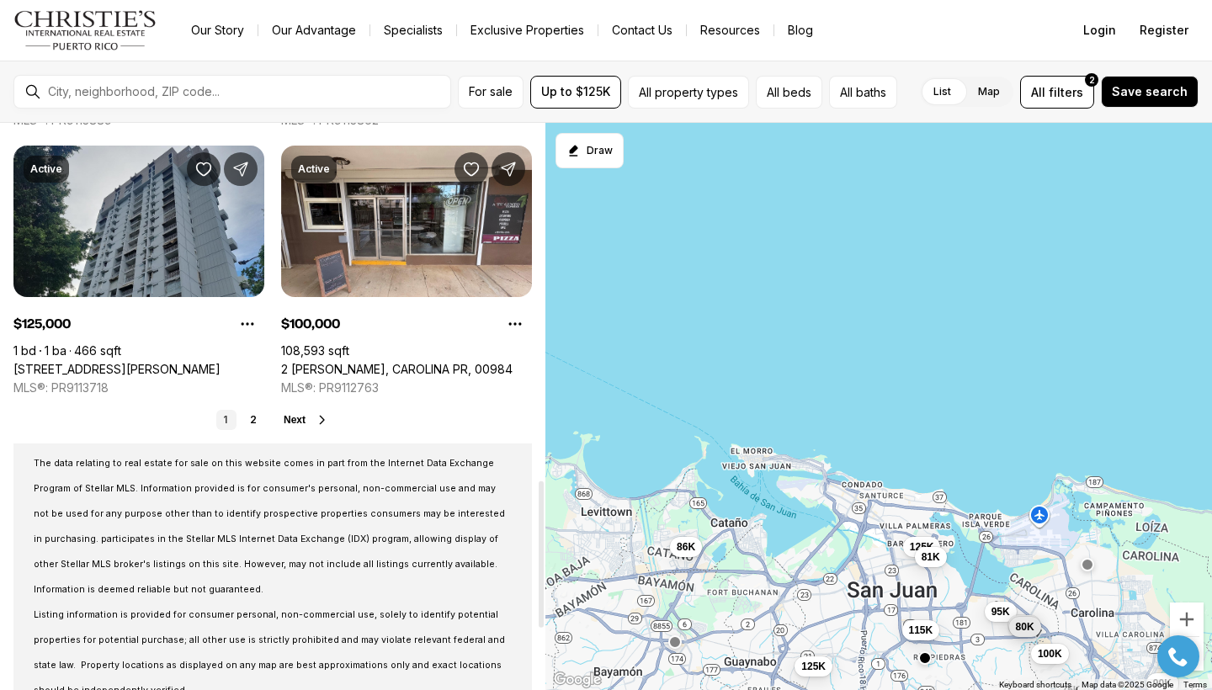
click at [289, 420] on span "Next" at bounding box center [295, 420] width 22 height 12
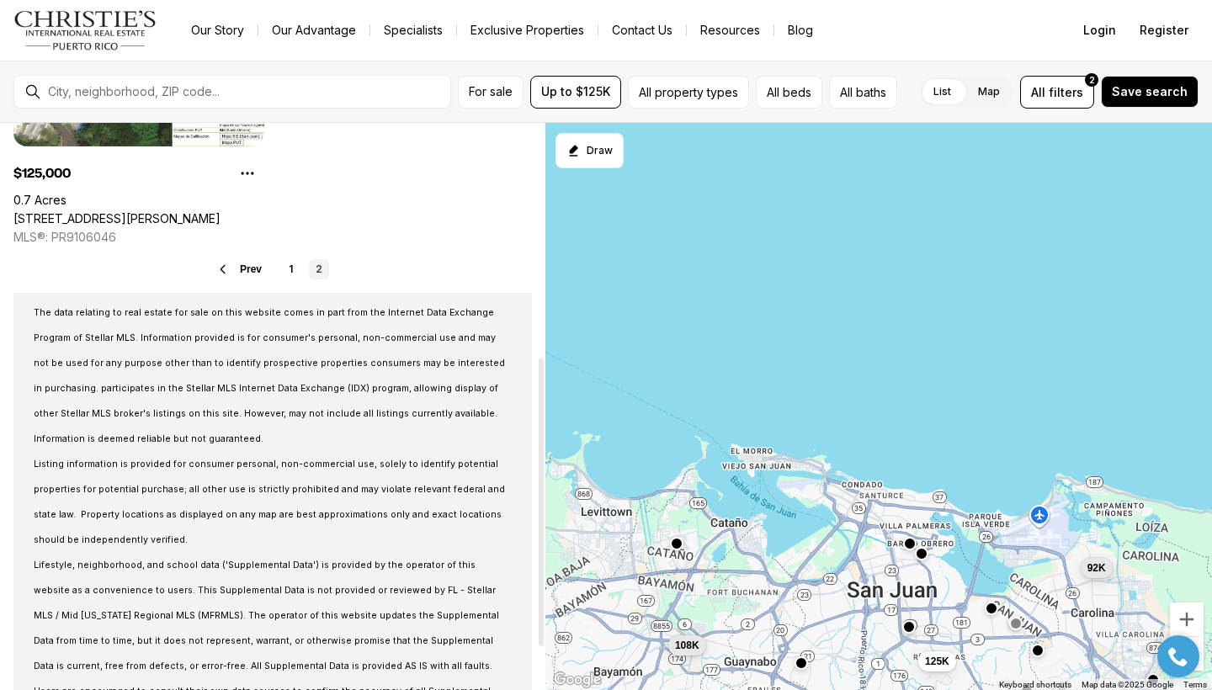
scroll to position [545, 0]
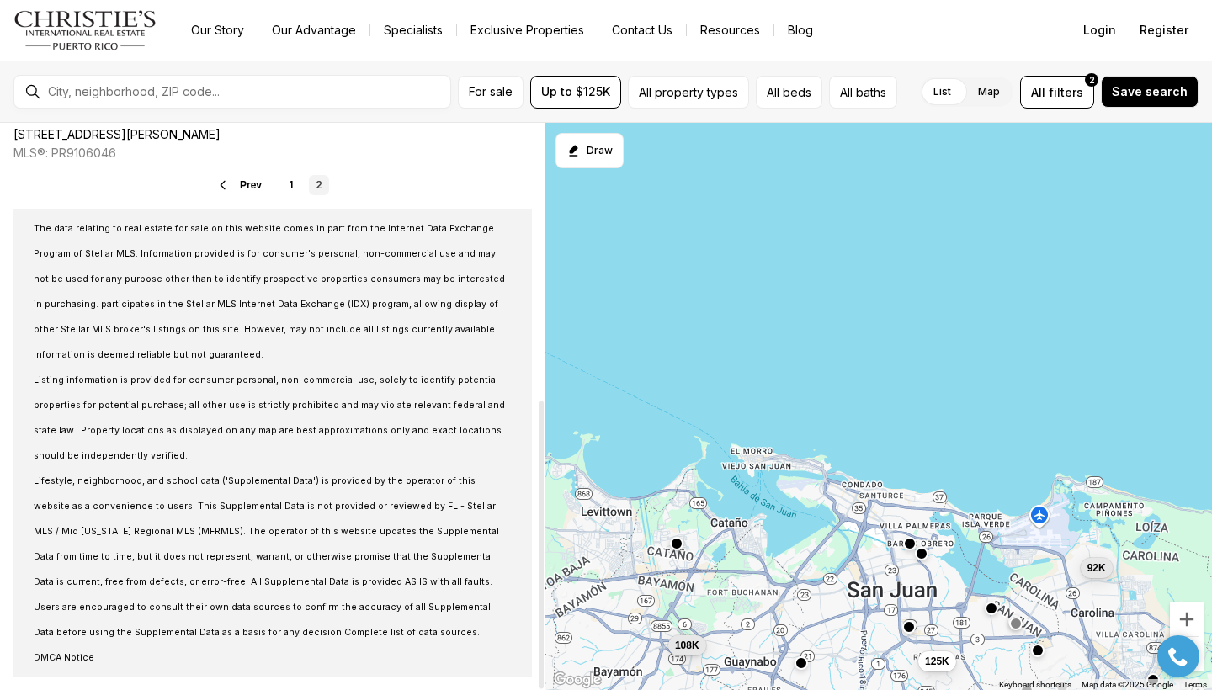
drag, startPoint x: 538, startPoint y: 373, endPoint x: 523, endPoint y: 685, distance: 312.6
click at [538, 685] on div at bounding box center [540, 545] width 5 height 288
